Goal: Transaction & Acquisition: Obtain resource

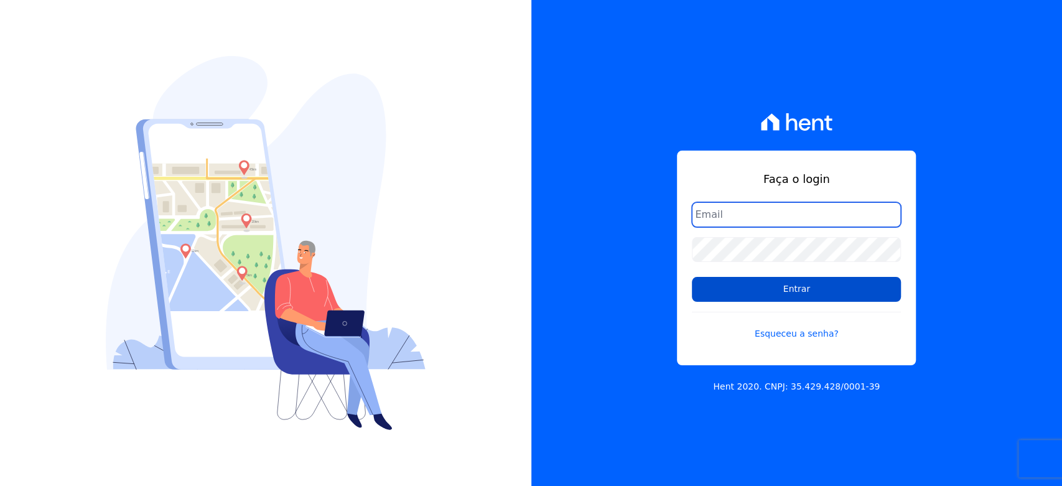
type input "[PERSON_NAME][EMAIL_ADDRESS][DOMAIN_NAME]"
click at [763, 293] on input "Entrar" at bounding box center [796, 289] width 209 height 25
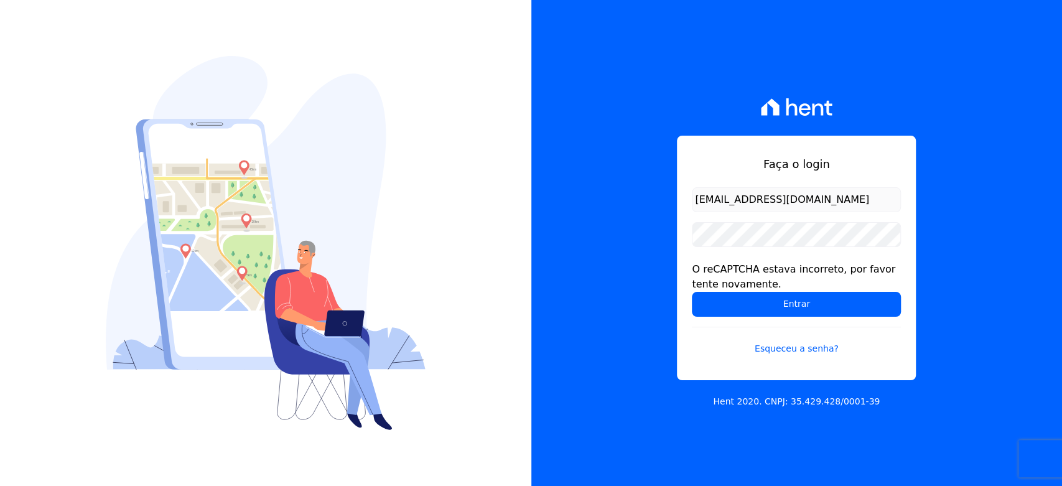
drag, startPoint x: 740, startPoint y: 257, endPoint x: 650, endPoint y: 258, distance: 90.2
click at [740, 257] on form "[EMAIL_ADDRESS][DOMAIN_NAME] O reCAPTCHA estava incorreto, por favor tente nova…" at bounding box center [796, 278] width 209 height 183
click at [615, 258] on div "Faça o login [EMAIL_ADDRESS][DOMAIN_NAME] O reCAPTCHA estava incorreto, por fav…" at bounding box center [796, 243] width 531 height 486
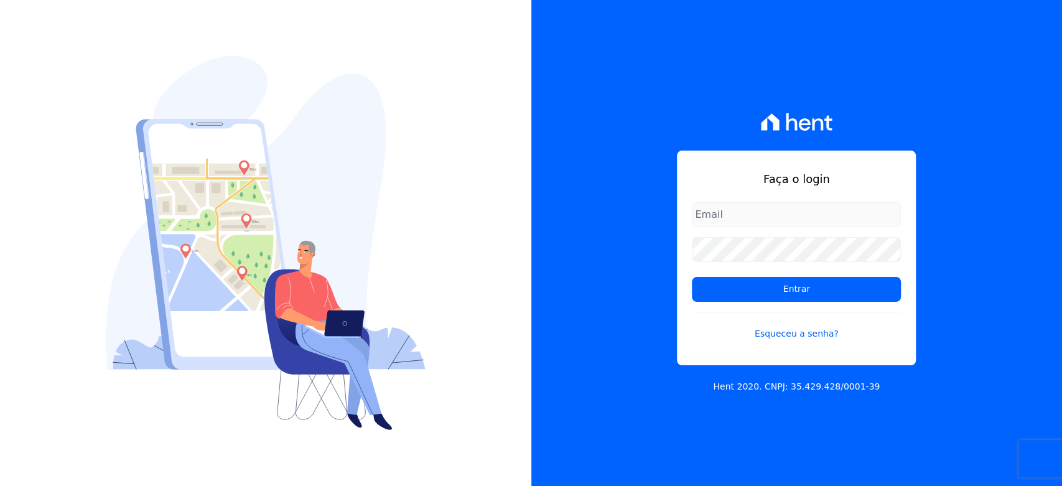
type input "[PERSON_NAME][EMAIL_ADDRESS][DOMAIN_NAME]"
click at [739, 213] on input "[PERSON_NAME][EMAIL_ADDRESS][DOMAIN_NAME]" at bounding box center [796, 214] width 209 height 25
click at [1029, 347] on div "Faça o login hellen@3pnegociosimobiliarios.com.br Entrar Esqueceu a senha? Hent…" at bounding box center [796, 243] width 531 height 486
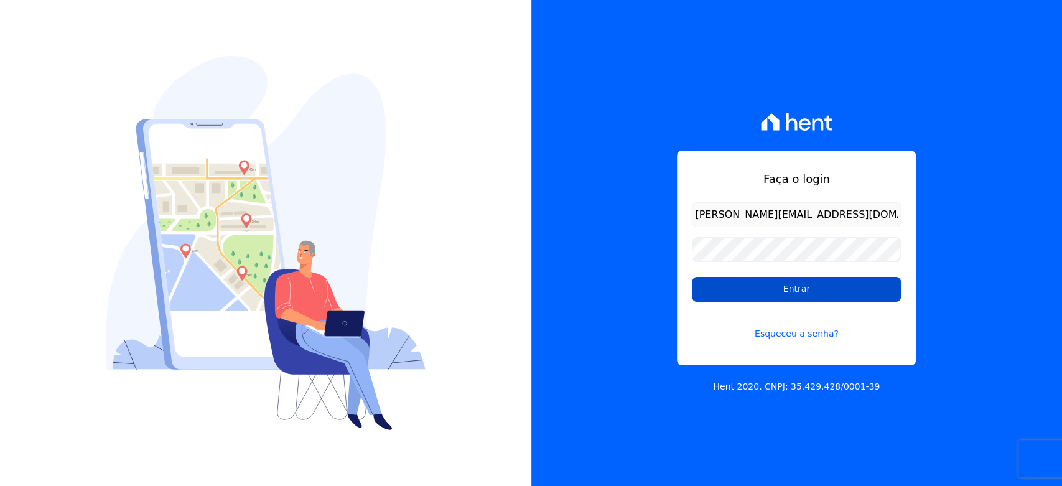
click at [824, 289] on input "Entrar" at bounding box center [796, 289] width 209 height 25
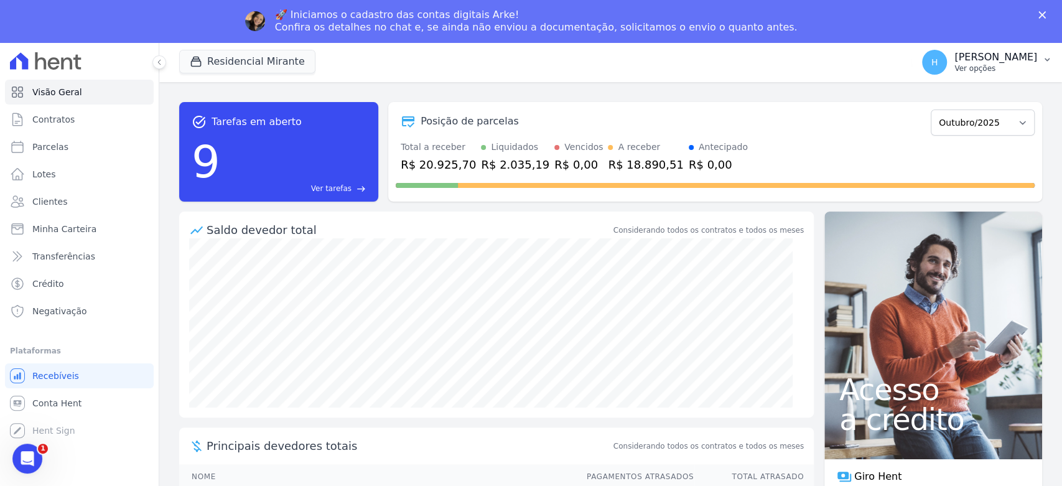
click at [1015, 51] on p "Hellen Vilaça" at bounding box center [995, 57] width 83 height 12
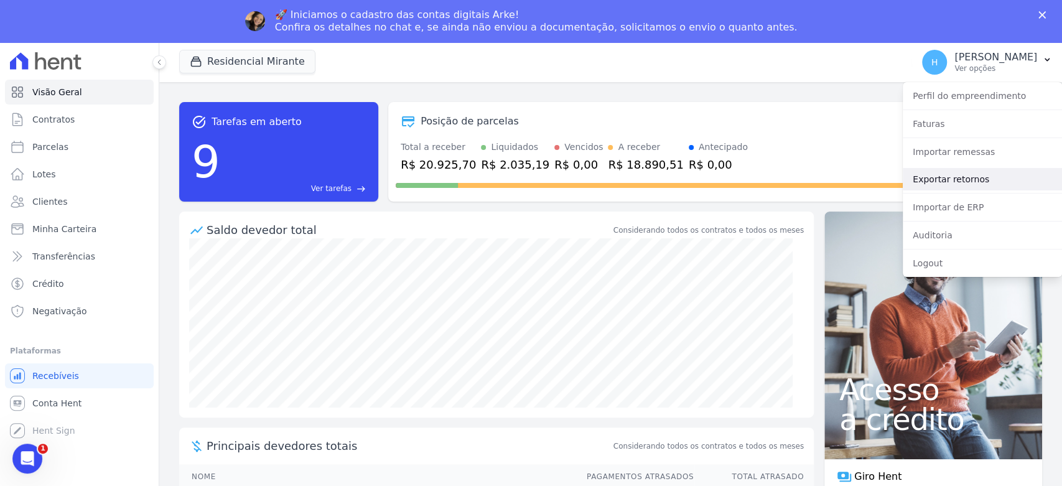
click at [961, 184] on link "Exportar retornos" at bounding box center [982, 179] width 159 height 22
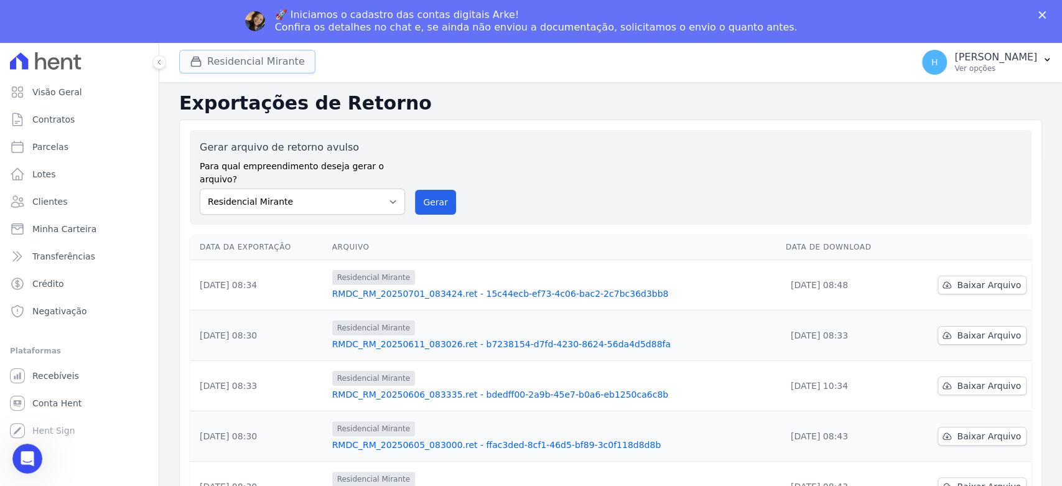
click at [254, 65] on button "Residencial Mirante" at bounding box center [247, 62] width 136 height 24
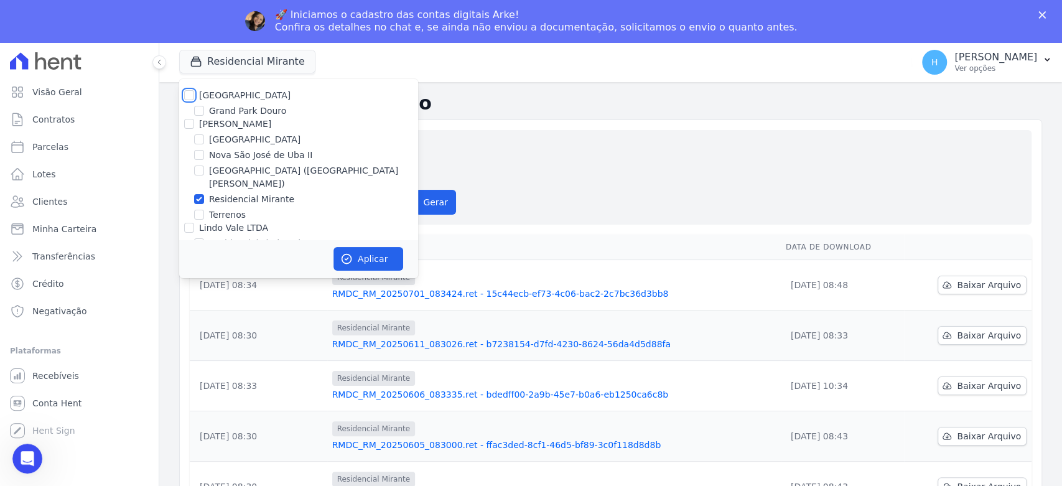
click at [185, 93] on input "Residencial Park" at bounding box center [189, 95] width 10 height 10
checkbox input "true"
click at [362, 257] on button "Aplicar" at bounding box center [369, 259] width 70 height 24
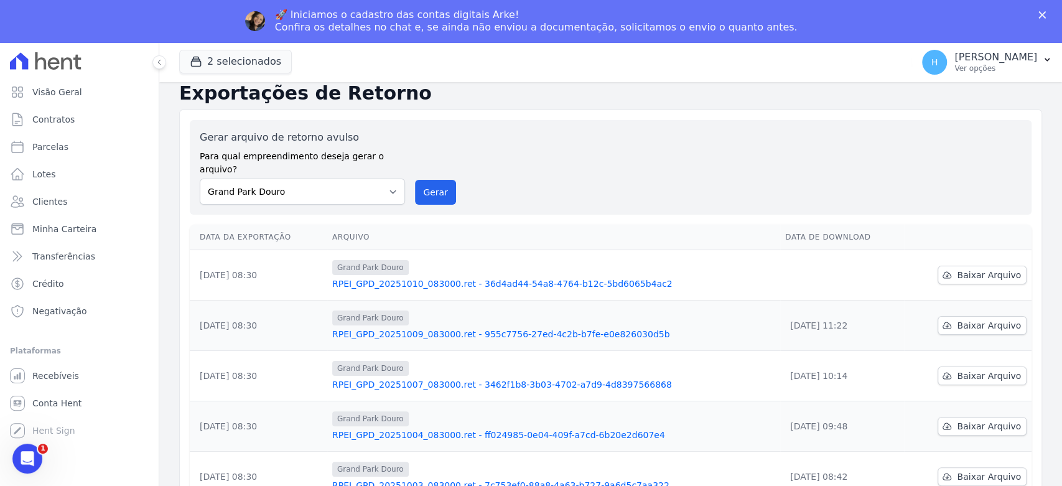
scroll to position [9, 0]
click at [1002, 269] on span "Baixar Arquivo" at bounding box center [989, 275] width 64 height 12
click at [51, 269] on ul "Visão Geral Contratos Parcelas Lotes Clientes Minha Carteira Transferências Cré…" at bounding box center [79, 202] width 149 height 244
drag, startPoint x: 219, startPoint y: 77, endPoint x: 219, endPoint y: 70, distance: 7.5
click at [219, 74] on div "2 selecionados Residencial Park Grand Park Douro JG Freitas Loteamento Village …" at bounding box center [543, 62] width 728 height 41
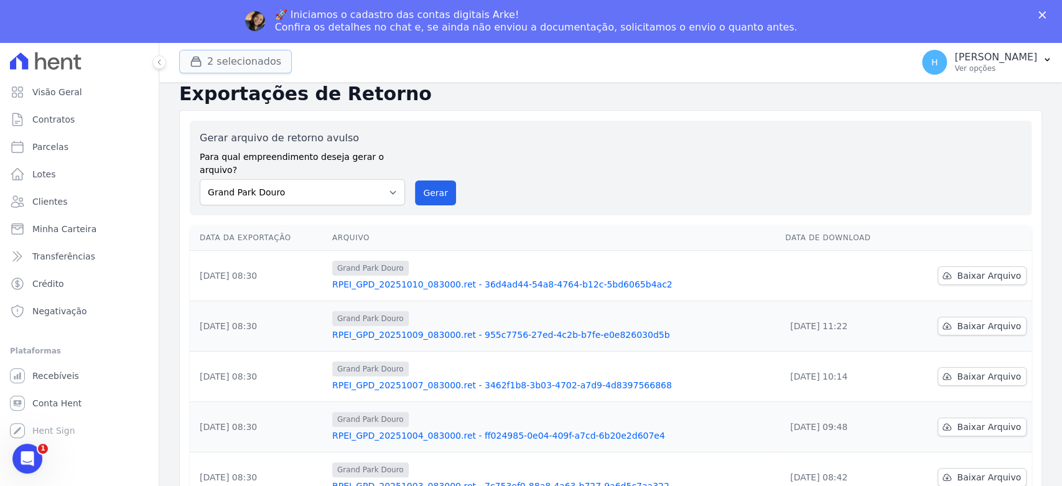
click at [219, 70] on button "2 selecionados" at bounding box center [235, 62] width 113 height 24
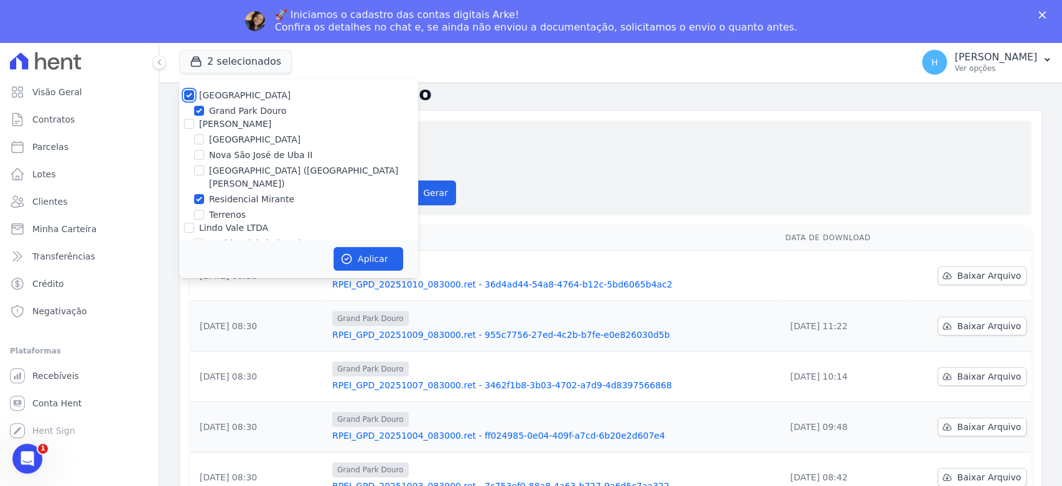
click at [191, 93] on input "Residencial Park" at bounding box center [189, 95] width 10 height 10
checkbox input "false"
click at [191, 93] on input "Residencial Park" at bounding box center [189, 95] width 10 height 10
checkbox input "true"
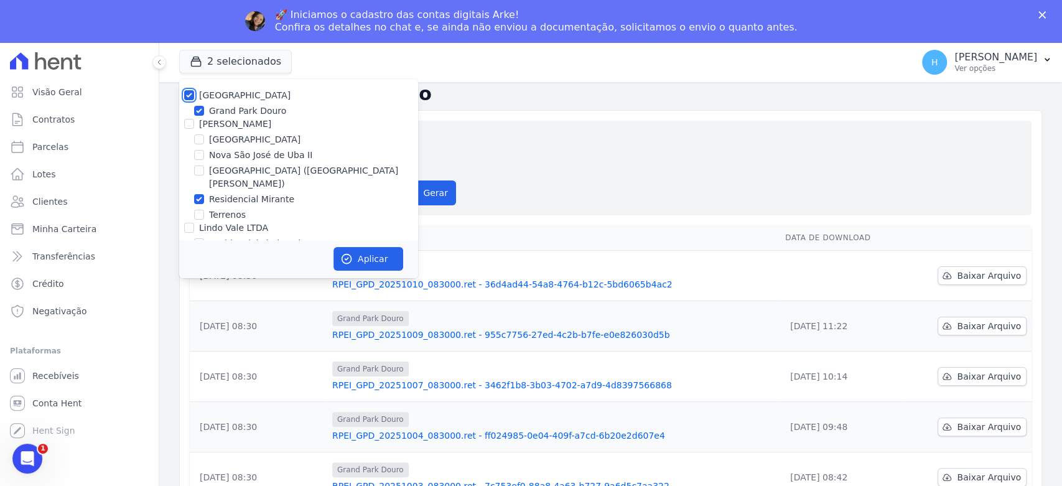
checkbox input "true"
click at [191, 121] on input "JG Freitas" at bounding box center [189, 124] width 10 height 10
checkbox input "true"
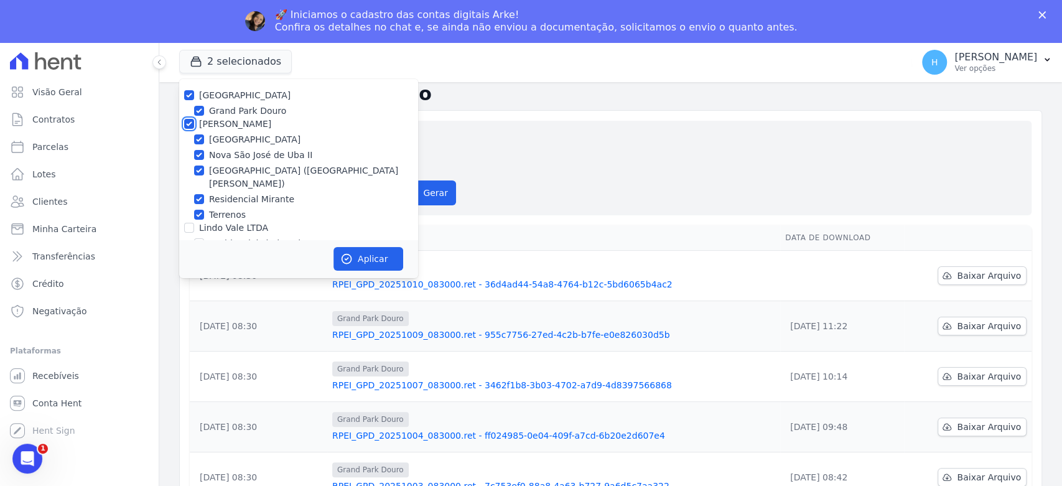
checkbox input "true"
click at [190, 223] on input "Lindo Vale LTDA" at bounding box center [189, 228] width 10 height 10
checkbox input "true"
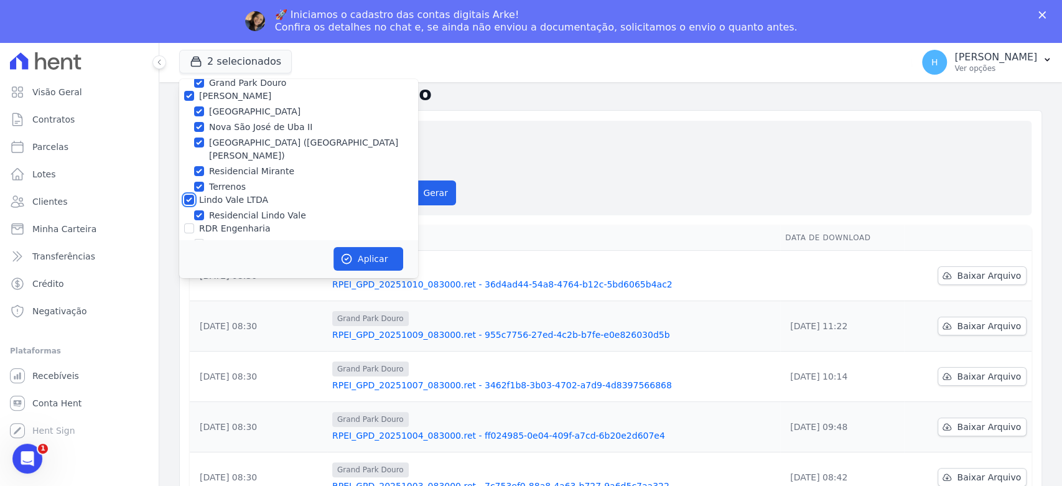
scroll to position [35, 0]
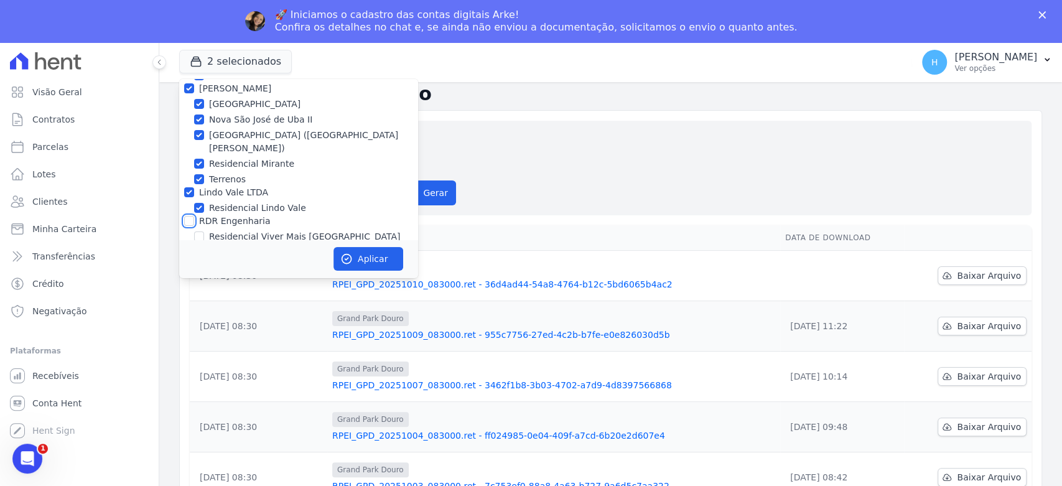
click at [190, 216] on input "RDR Engenharia" at bounding box center [189, 221] width 10 height 10
checkbox input "true"
click at [383, 253] on button "Aplicar" at bounding box center [369, 259] width 70 height 24
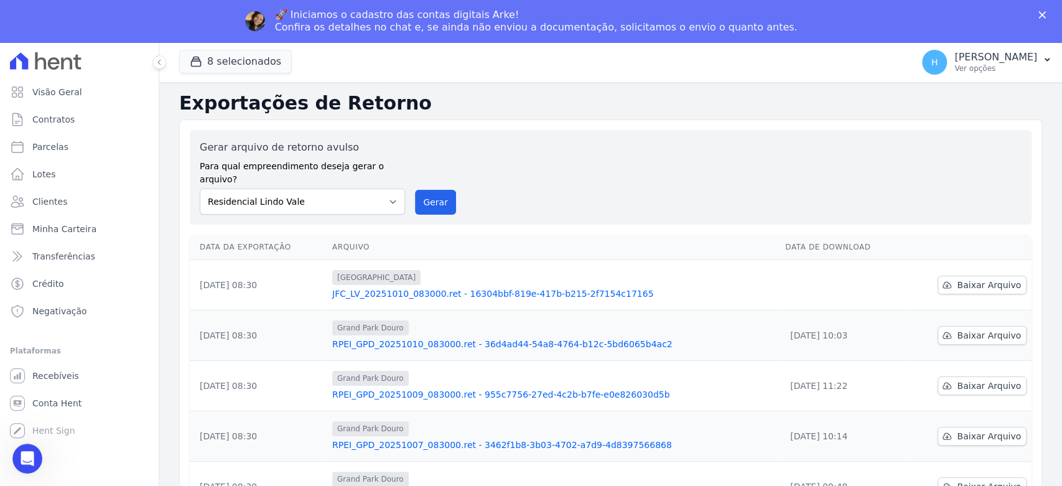
scroll to position [0, 0]
click at [979, 279] on span "Baixar Arquivo" at bounding box center [989, 285] width 64 height 12
click at [1034, 19] on div "🚀 Iniciamos o cadastro das contas digitais Arke! Confira os detalhes no chat e,…" at bounding box center [531, 21] width 1062 height 32
click at [988, 65] on p "Ver opções" at bounding box center [995, 68] width 83 height 10
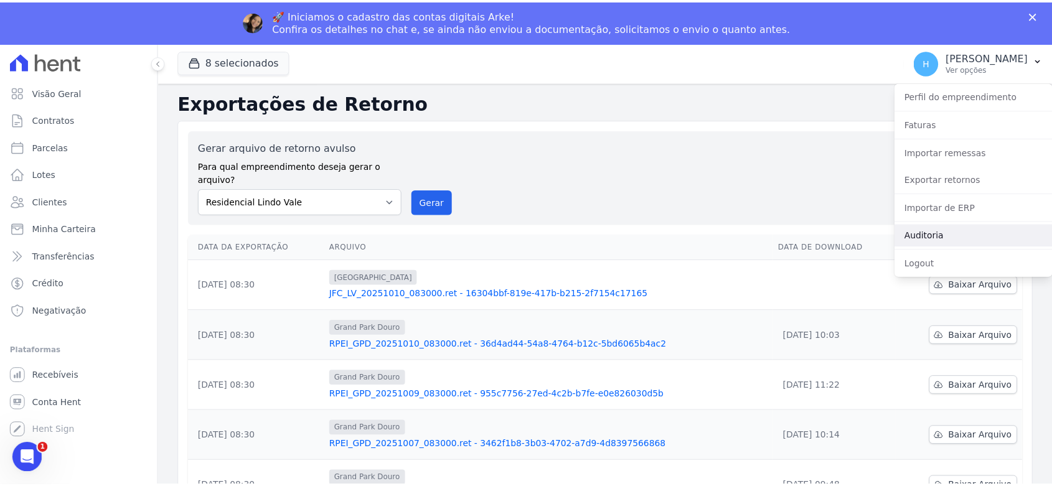
scroll to position [138, 0]
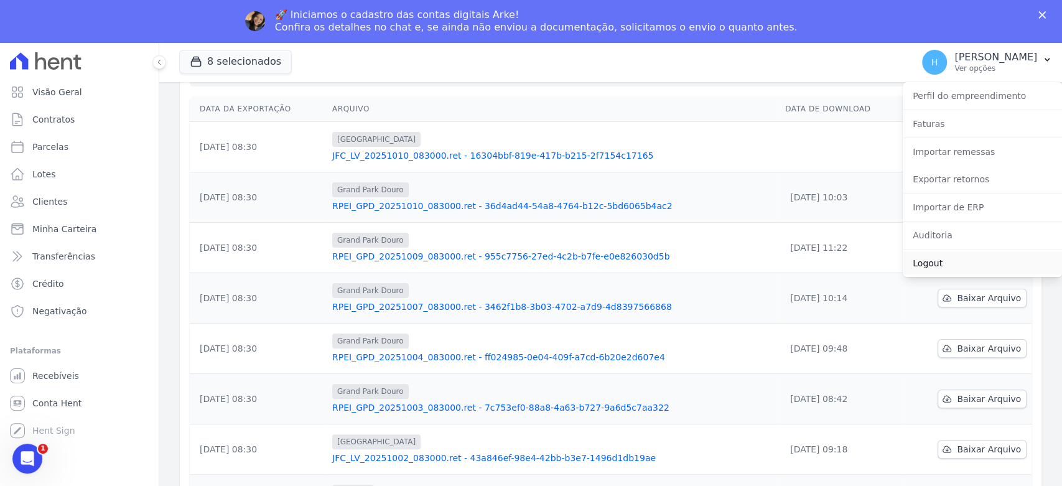
click at [941, 259] on link "Logout" at bounding box center [982, 263] width 159 height 22
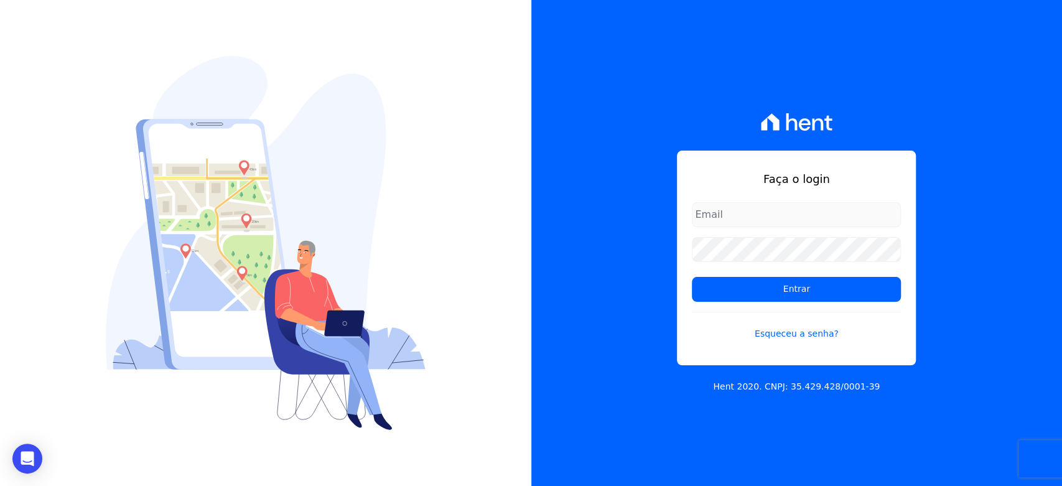
type input "[EMAIL_ADDRESS][DOMAIN_NAME]"
